Goal: Browse casually: Explore the website without a specific task or goal

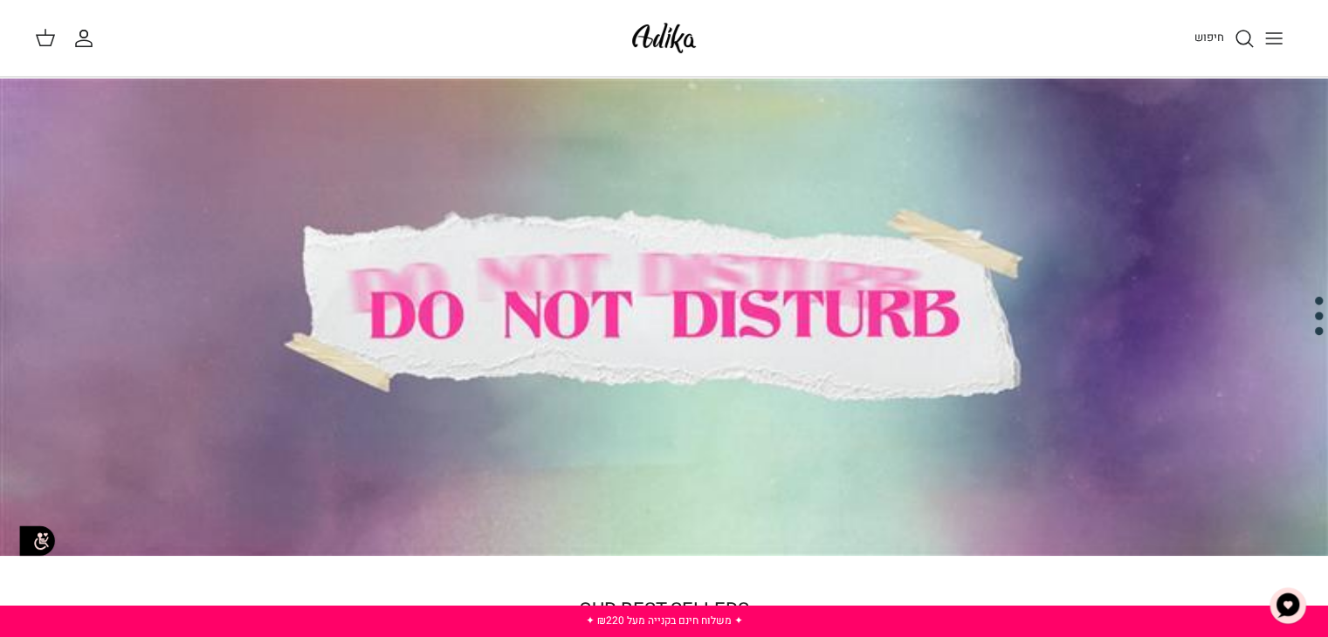
click at [1272, 33] on line "Toggle menu" at bounding box center [1274, 33] width 16 height 0
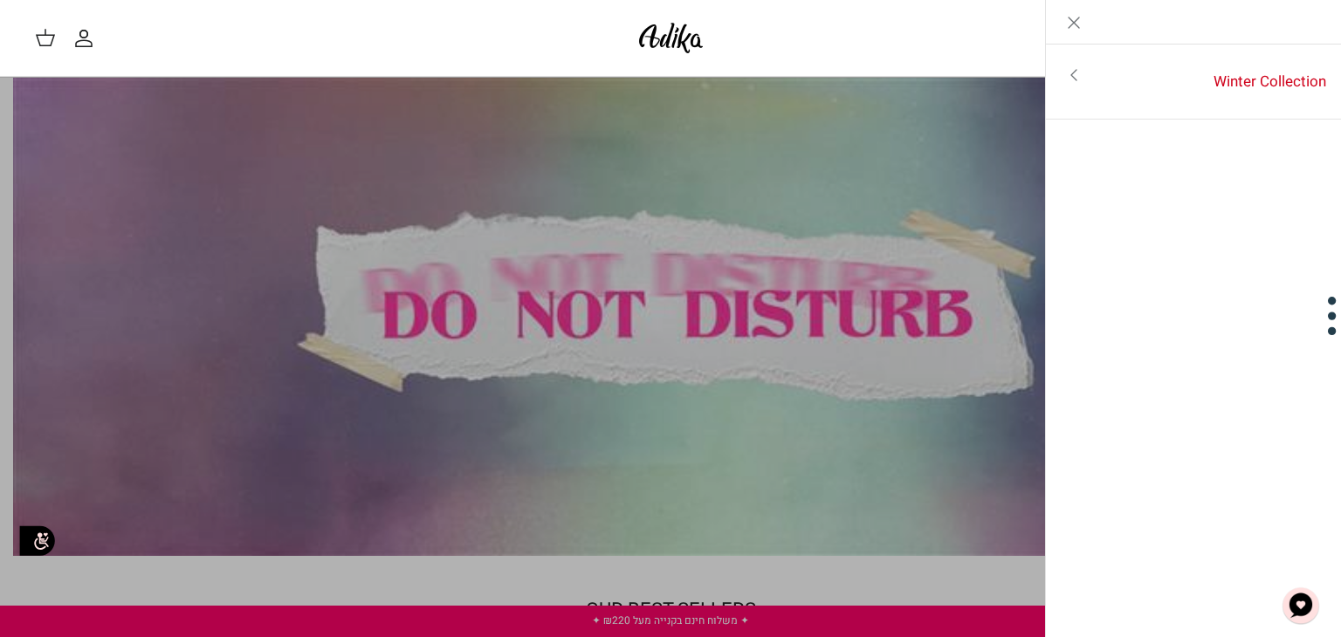
click at [1076, 19] on icon "Close" at bounding box center [1073, 22] width 21 height 21
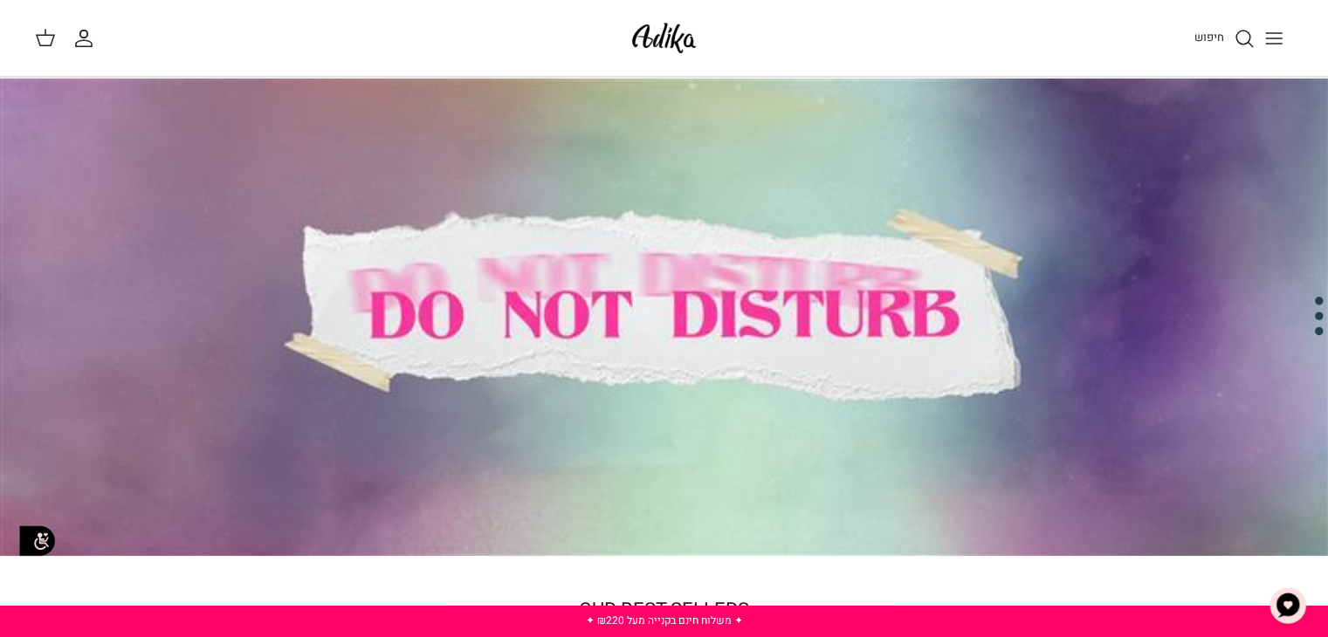
click at [46, 35] on polygon at bounding box center [45, 40] width 17 height 10
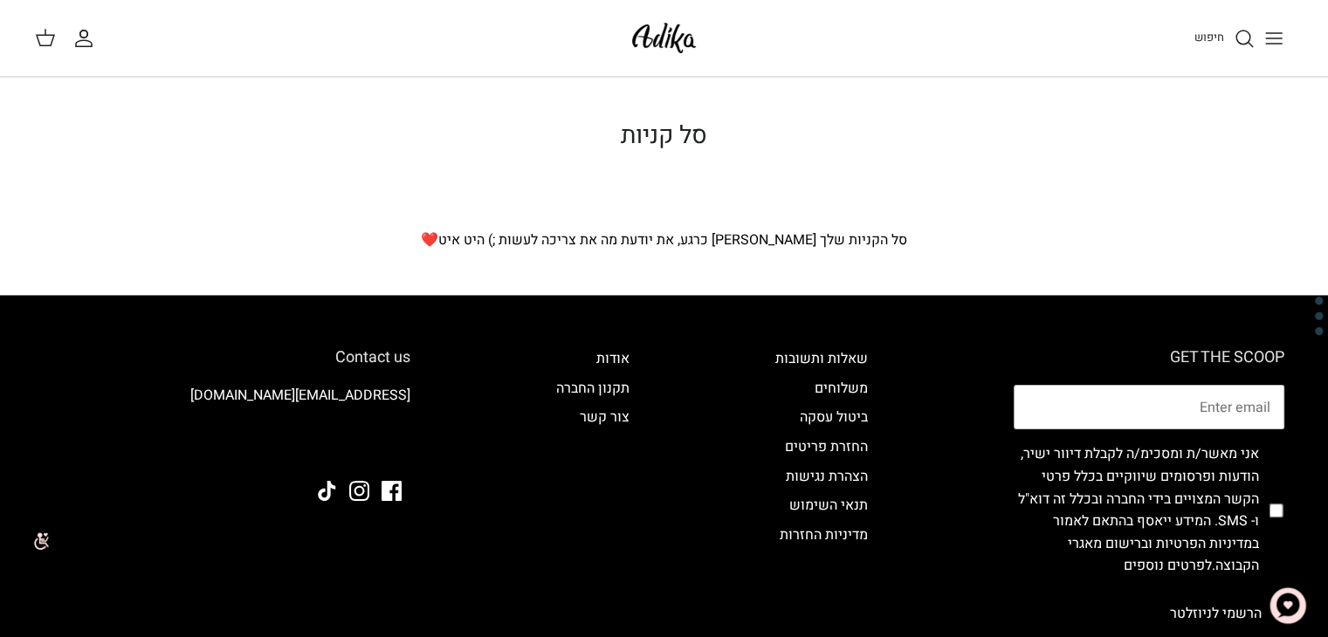
click at [475, 247] on p "סל הקניות שלך [PERSON_NAME] כרגע, את יודעת מה את צריכה לעשות ;) היט איט❤️" at bounding box center [664, 241] width 1222 height 23
click at [1271, 37] on icon "Toggle menu" at bounding box center [1273, 38] width 21 height 21
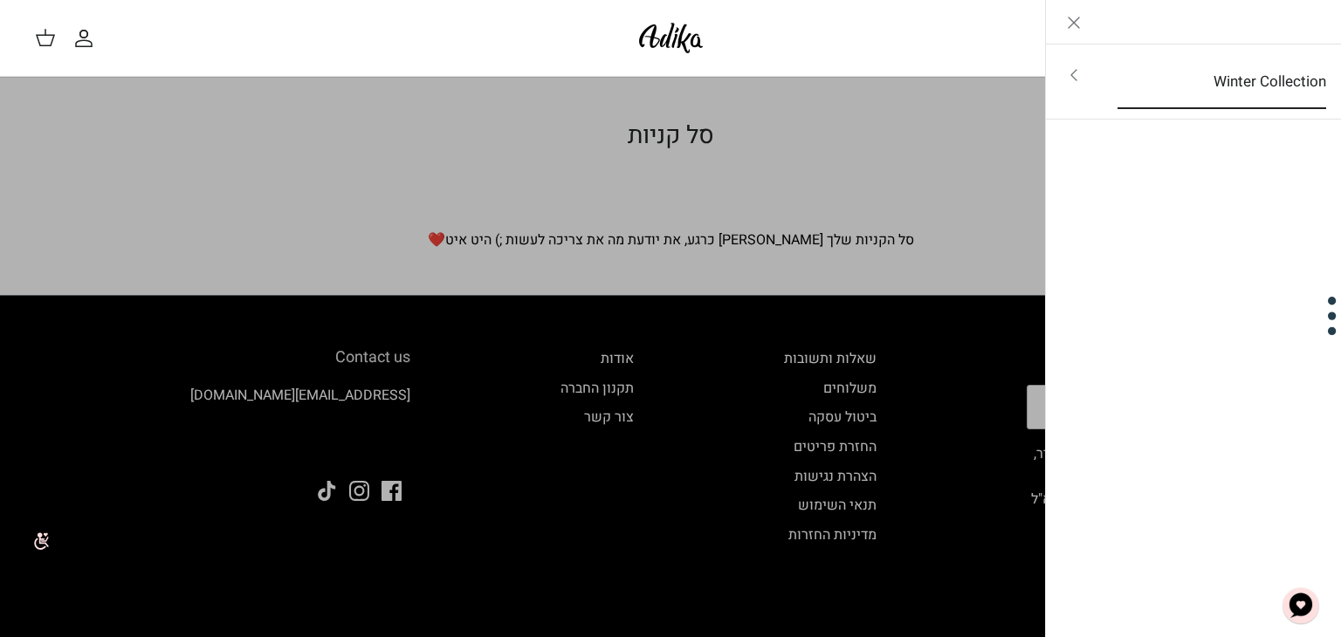
click at [1231, 73] on link "Winter Collection" at bounding box center [1222, 82] width 240 height 54
click at [1255, 72] on link "לכל הפריטים" at bounding box center [1193, 77] width 278 height 44
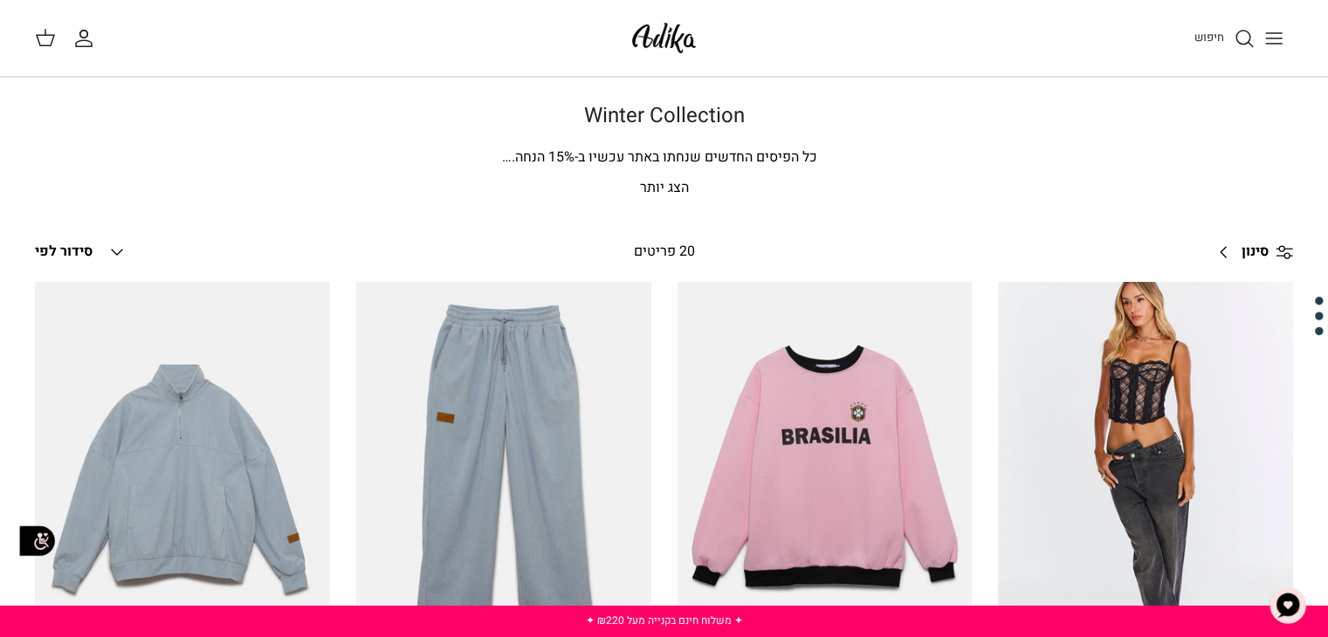
click at [109, 250] on icon "Down" at bounding box center [116, 252] width 21 height 21
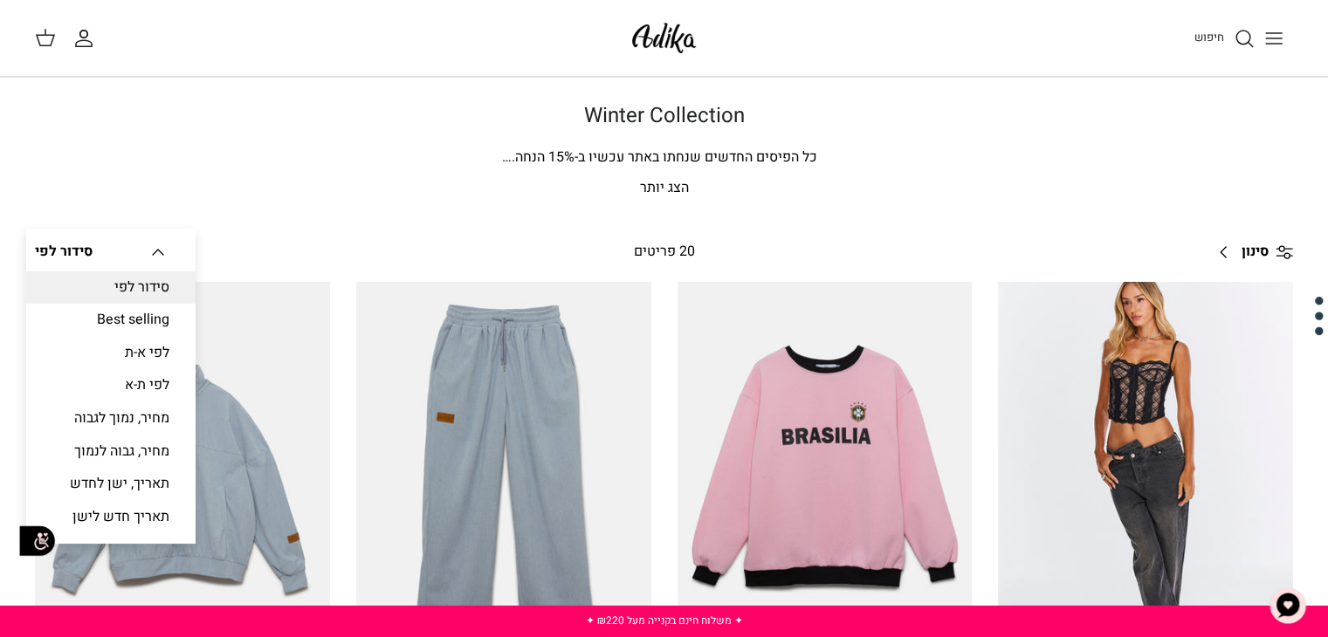
click at [136, 196] on p "הצג יותר" at bounding box center [664, 188] width 1222 height 23
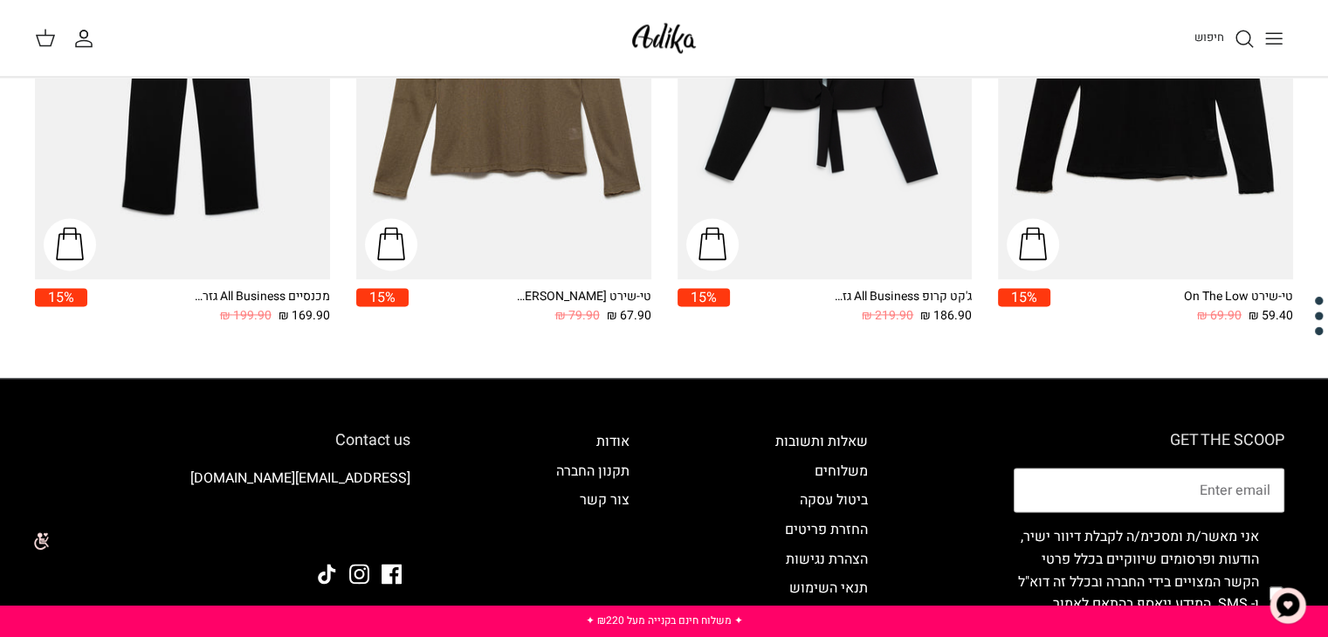
scroll to position [2627, 0]
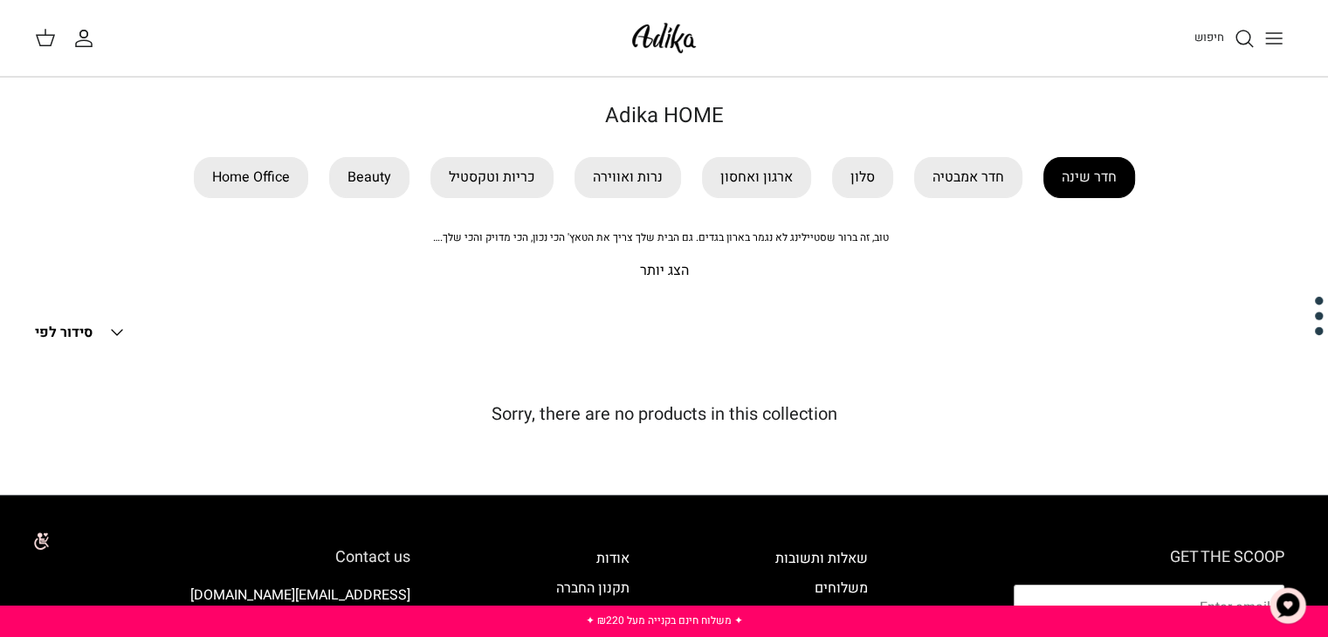
click at [1074, 176] on link "חדר שינה" at bounding box center [1089, 177] width 92 height 41
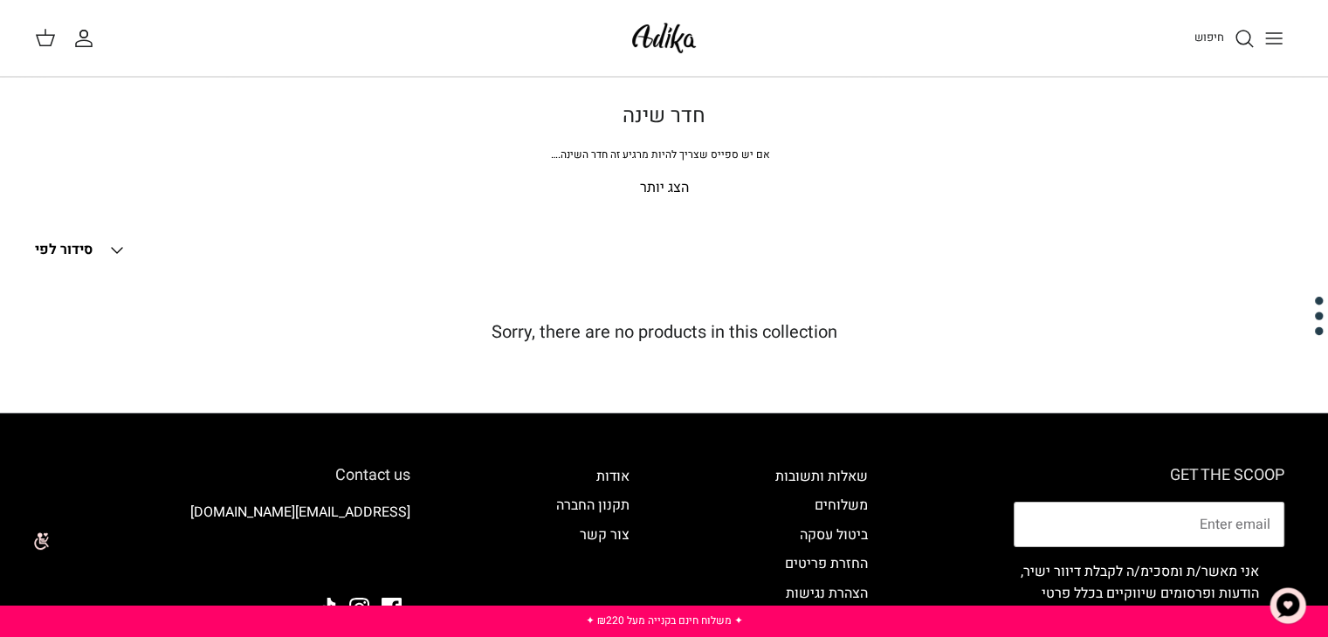
click at [665, 185] on p "הצג יותר" at bounding box center [664, 188] width 1222 height 23
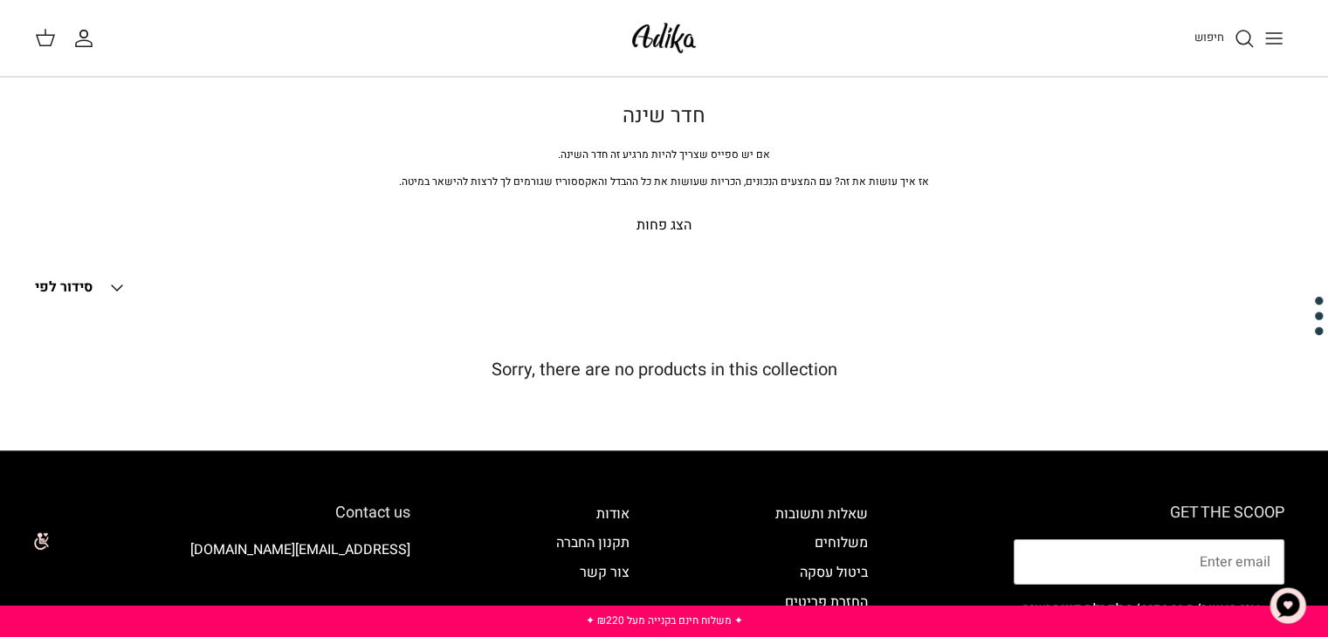
click at [663, 223] on p "הצג פחות" at bounding box center [664, 226] width 1222 height 23
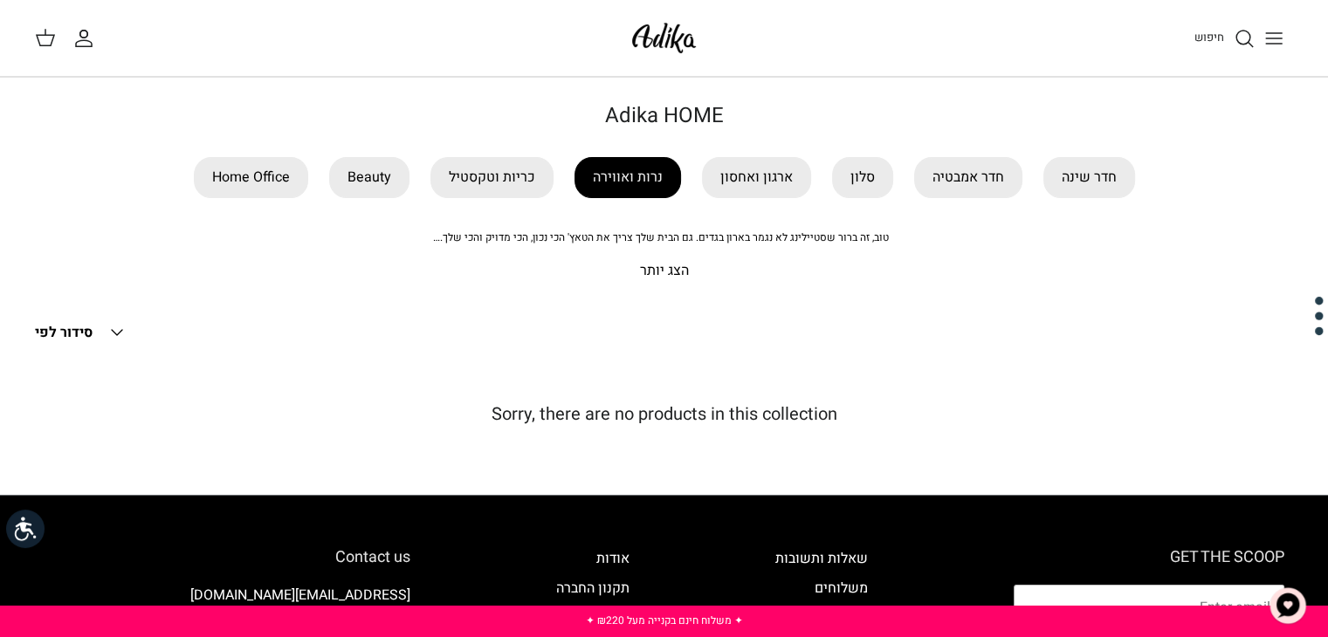
click at [649, 177] on link "נרות ואווירה" at bounding box center [627, 177] width 106 height 41
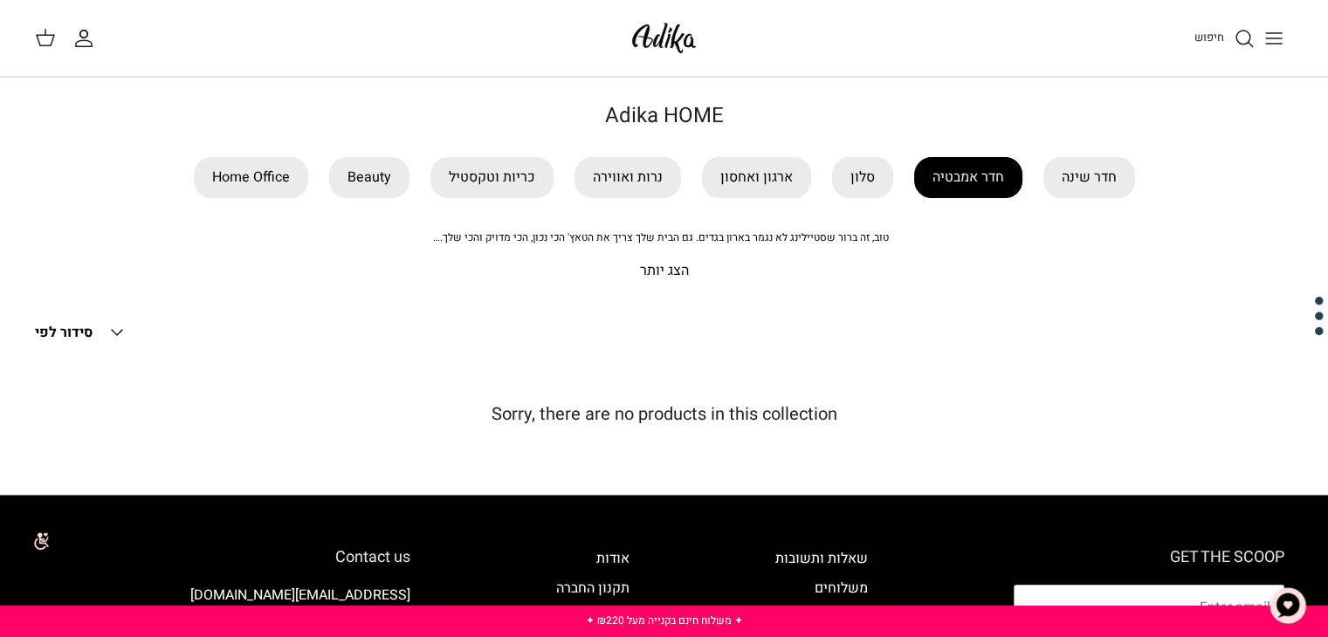
click at [959, 182] on link "חדר אמבטיה" at bounding box center [968, 177] width 108 height 41
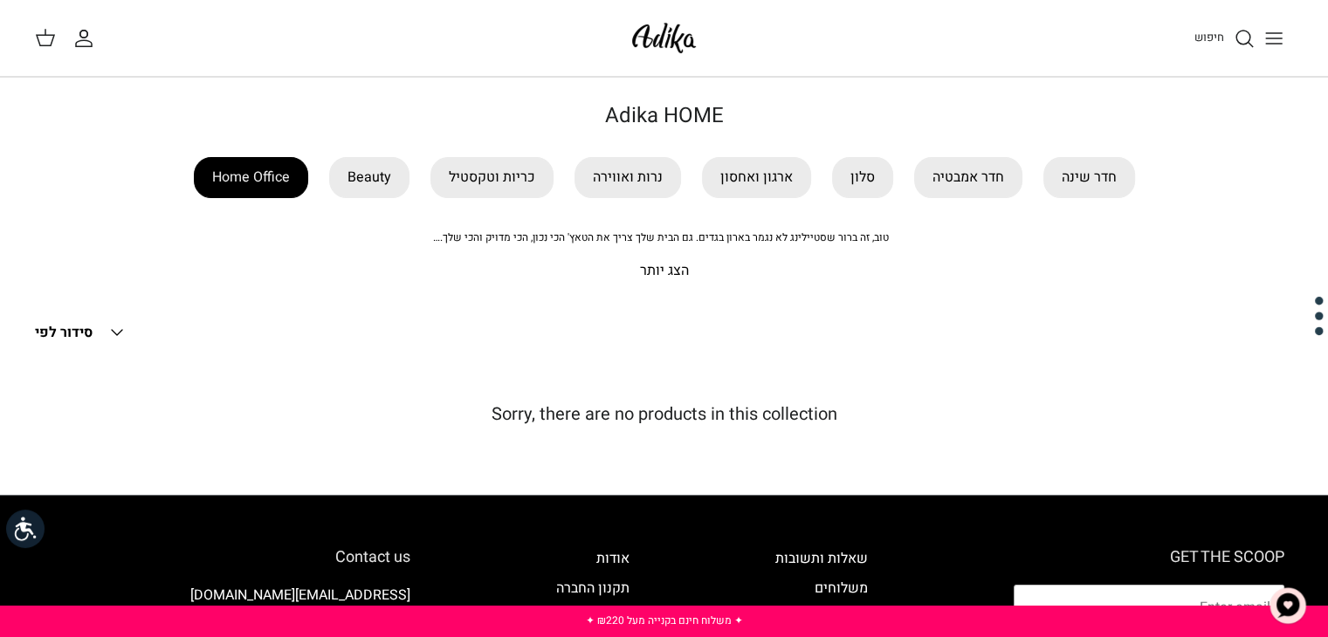
click at [255, 175] on link "Home Office" at bounding box center [251, 177] width 114 height 41
